Goal: Browse casually: Explore the website without a specific task or goal

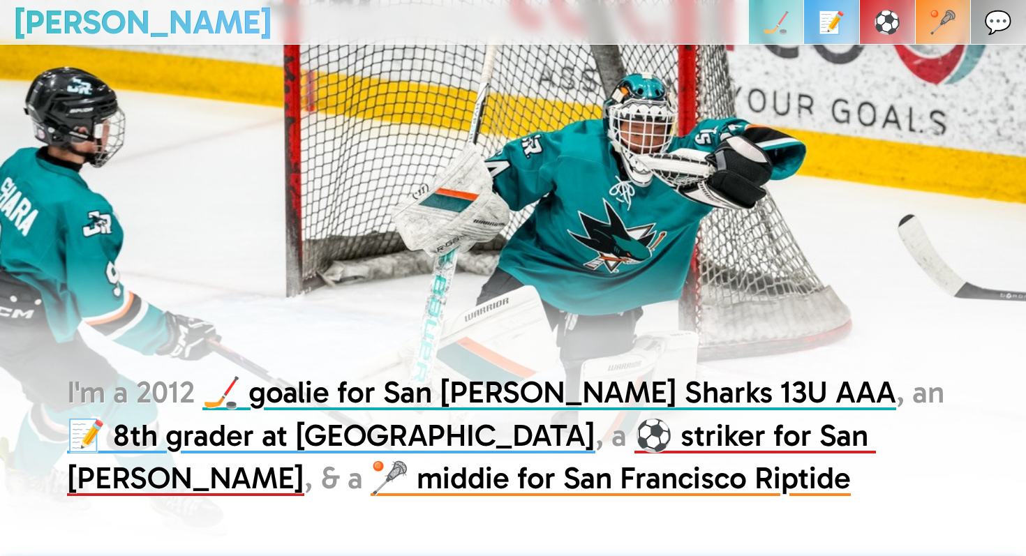
click at [790, 23] on p "🏒" at bounding box center [776, 22] width 28 height 45
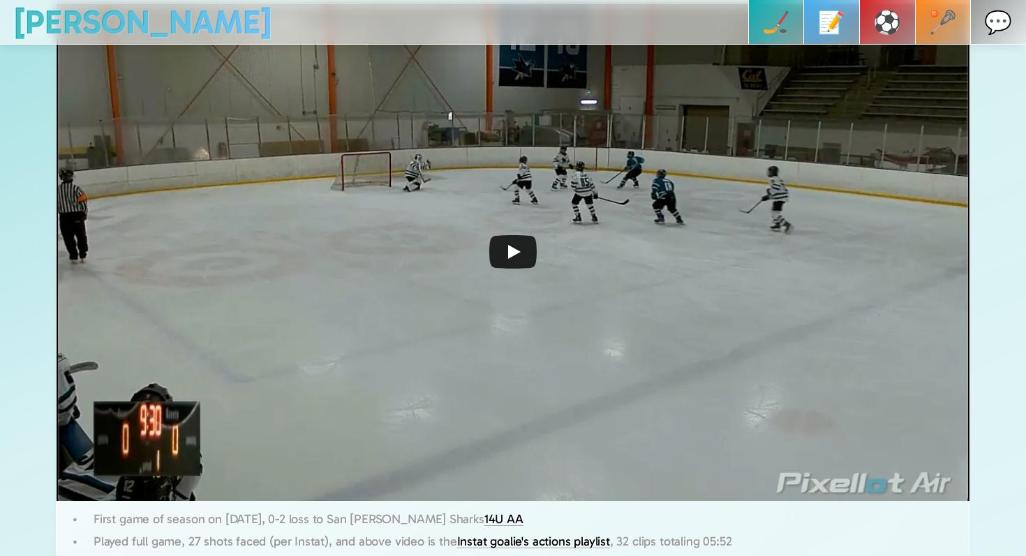
scroll to position [672, 0]
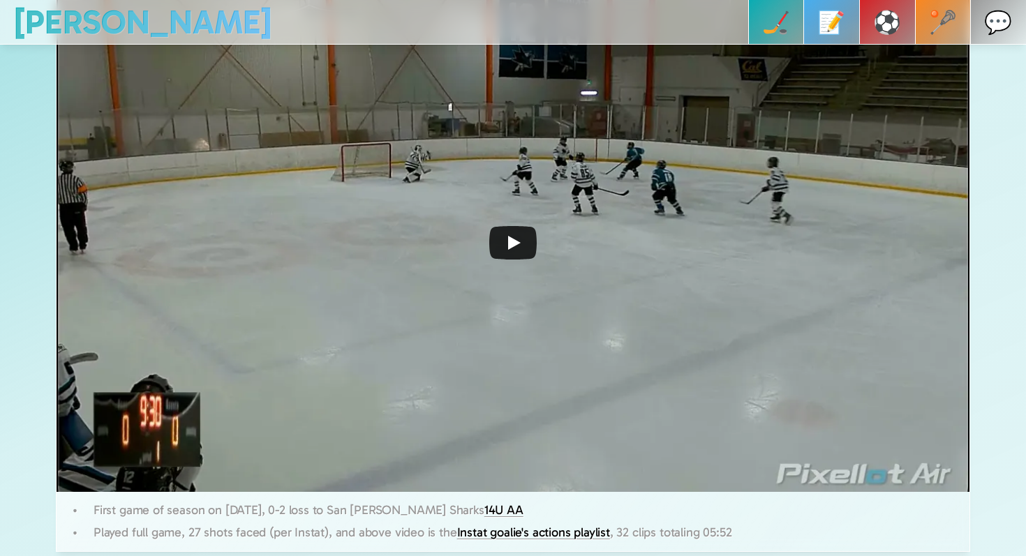
click at [498, 237] on icon "Play" at bounding box center [512, 243] width 47 height 34
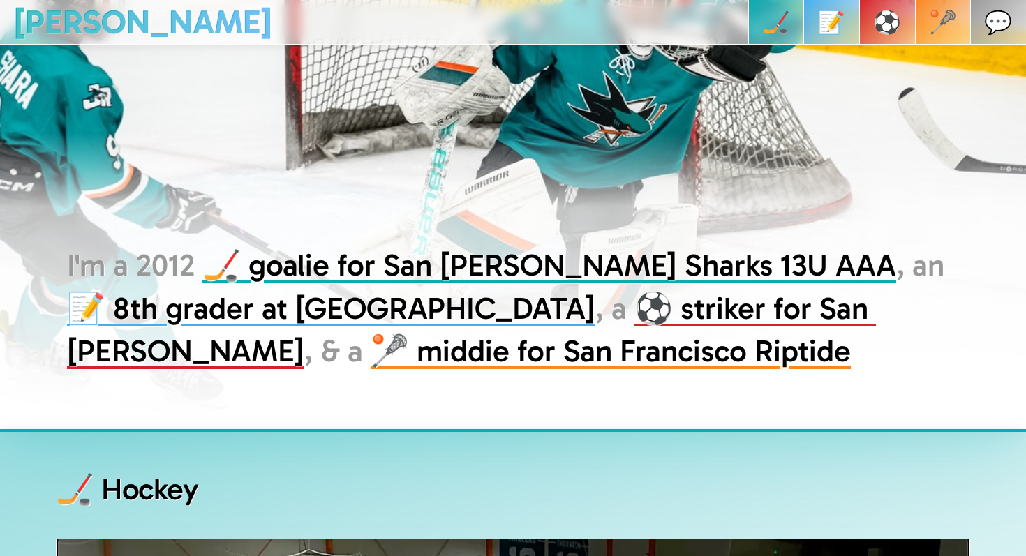
scroll to position [0, 0]
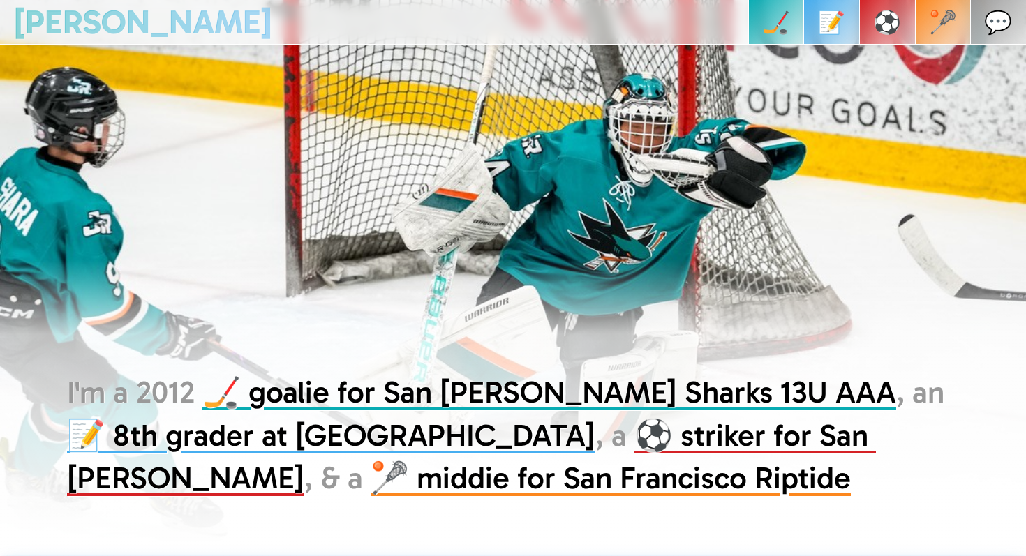
click at [80, 36] on link "[PERSON_NAME]" at bounding box center [143, 22] width 258 height 40
click at [77, 33] on link "[PERSON_NAME]" at bounding box center [143, 22] width 258 height 40
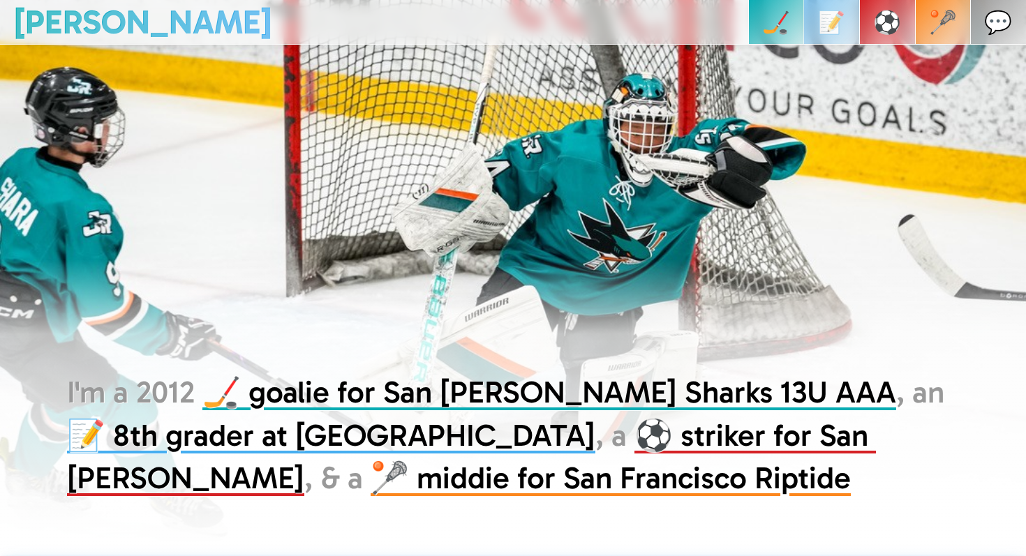
click at [859, 28] on link "📝" at bounding box center [831, 22] width 56 height 45
click at [932, 17] on link "🥍" at bounding box center [943, 22] width 56 height 45
click at [214, 283] on div "I'm a 2012 🏒 goalie for San [PERSON_NAME] Sharks 13U AAA , an 📝 8th grader at […" at bounding box center [513, 408] width 1026 height 297
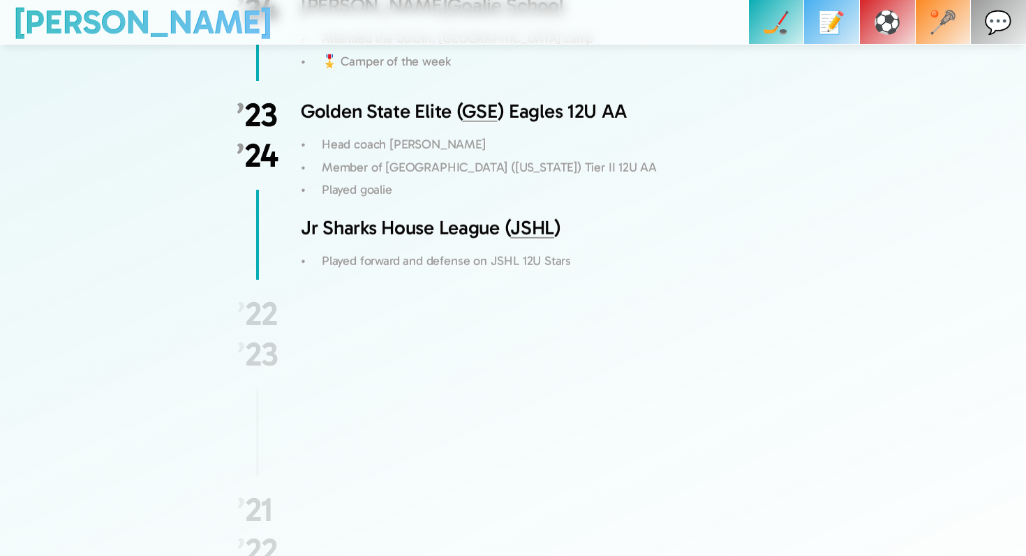
scroll to position [2138, 0]
